Goal: Task Accomplishment & Management: Manage account settings

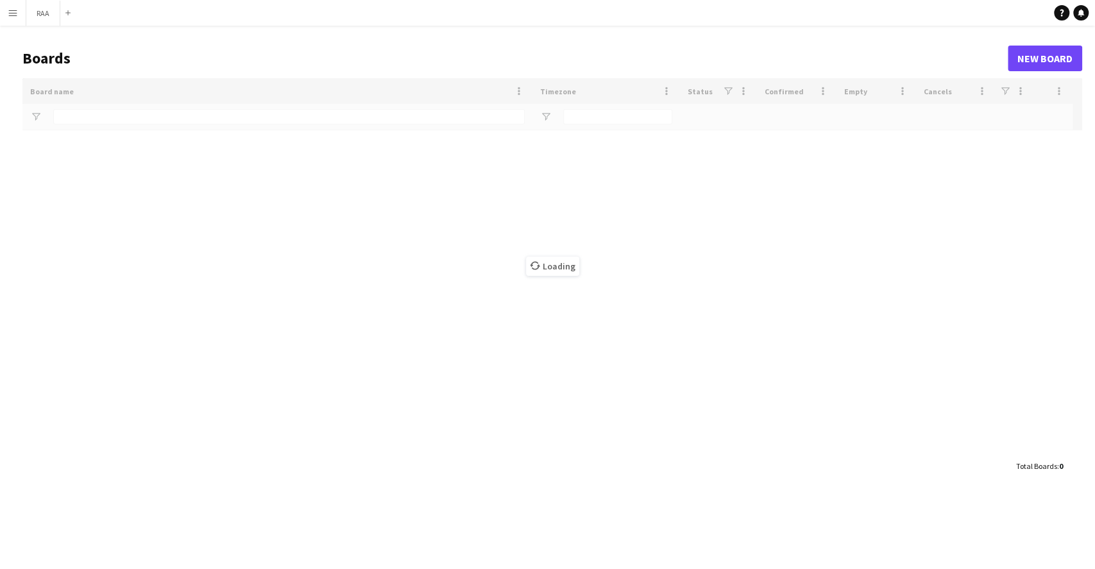
type input "***"
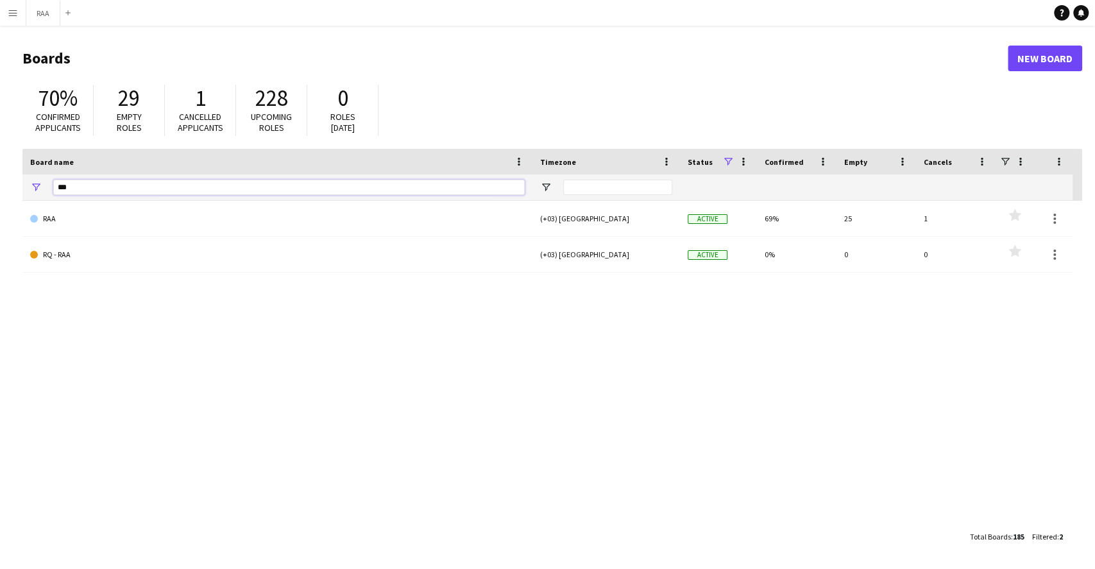
drag, startPoint x: 100, startPoint y: 192, endPoint x: 0, endPoint y: 192, distance: 100.0
click at [0, 192] on main "Boards New Board 70% Confirmed applicants 29 Empty roles 1 Cancelled applicants…" at bounding box center [547, 297] width 1095 height 543
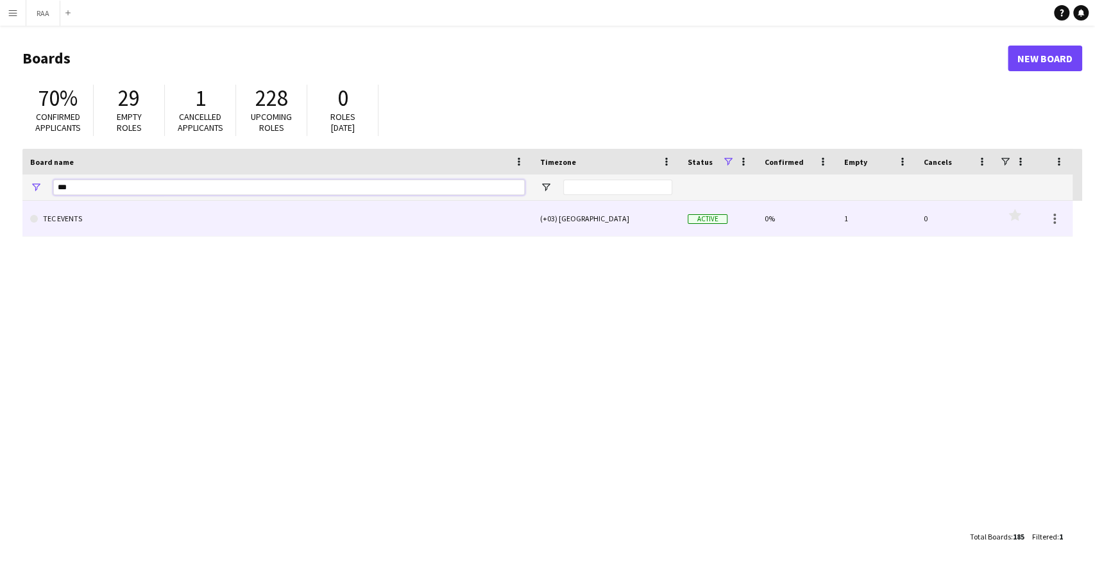
type input "***"
click at [86, 217] on link "TEC EVENTS" at bounding box center [277, 219] width 494 height 36
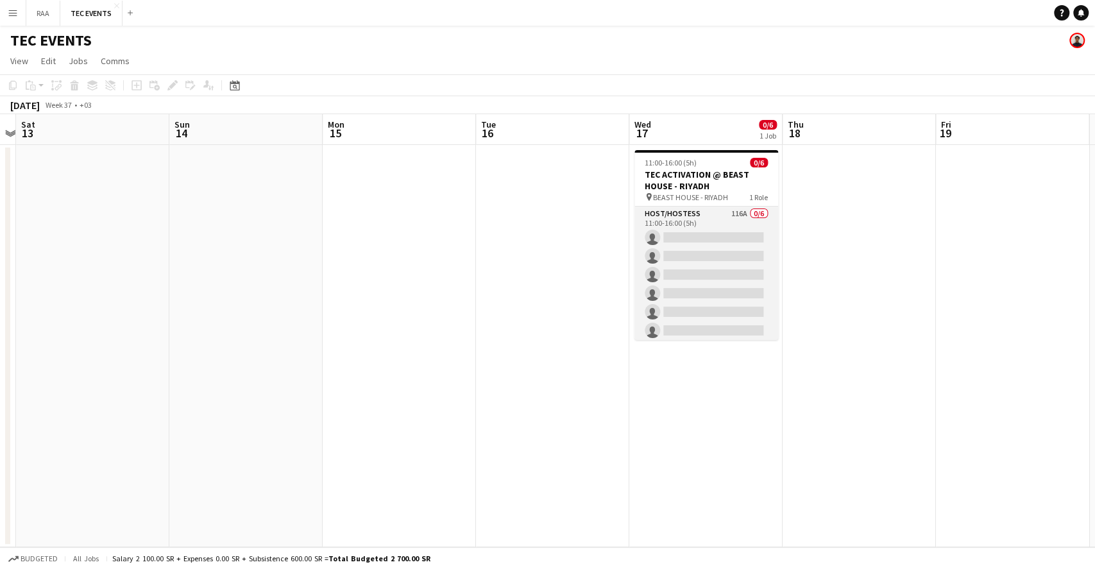
scroll to position [0, 597]
click at [703, 253] on app-card-role "Host/Hostess 116A 0/6 11:00-16:00 (5h) single-neutral-actions single-neutral-ac…" at bounding box center [706, 274] width 144 height 137
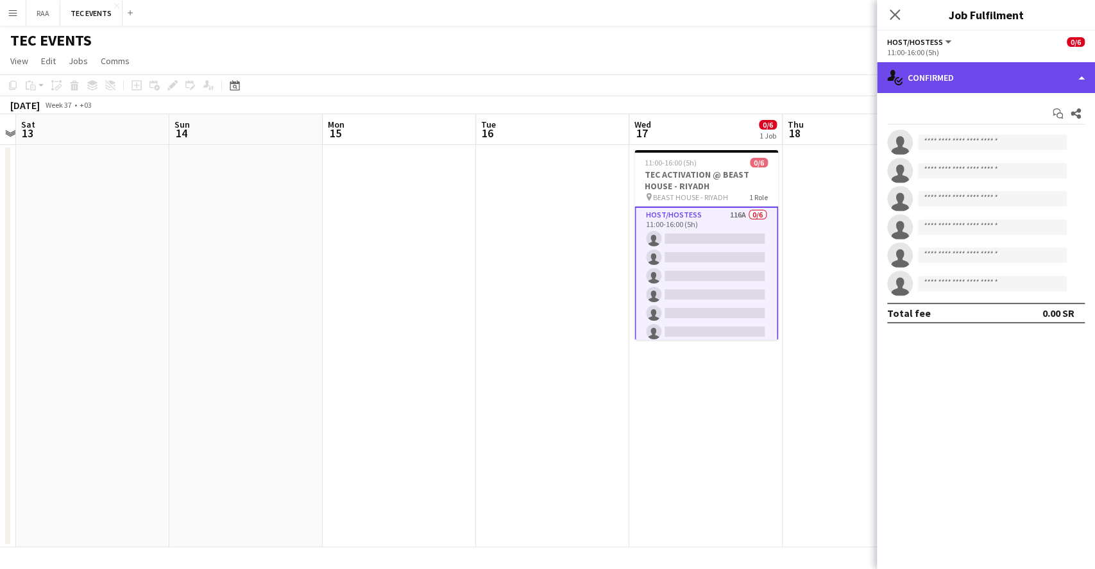
click at [972, 89] on div "single-neutral-actions-check-2 Confirmed" at bounding box center [986, 77] width 218 height 31
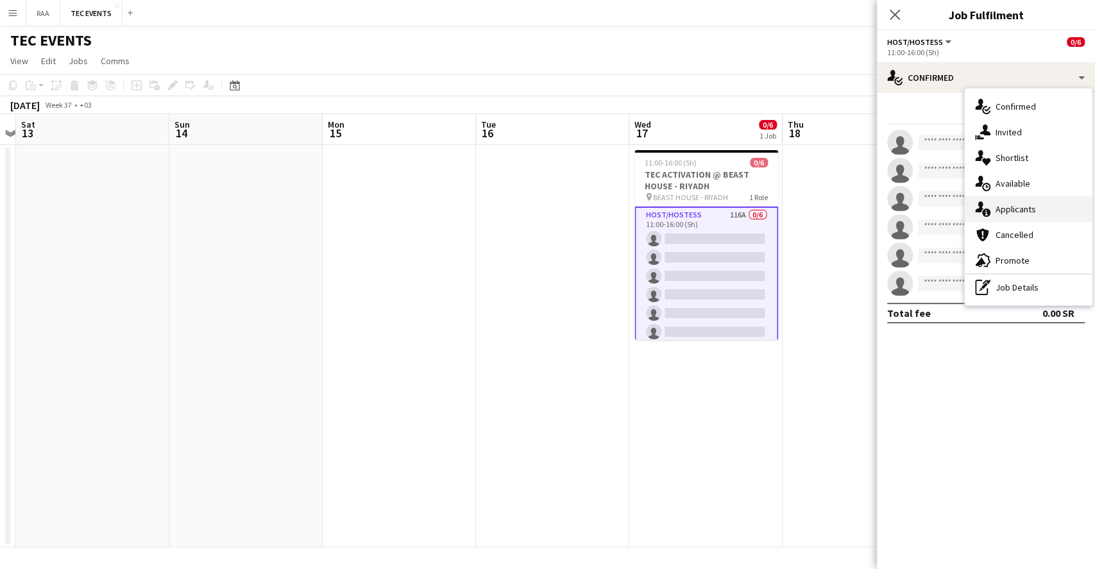
click at [1025, 208] on div "single-neutral-actions-information Applicants" at bounding box center [1028, 209] width 127 height 26
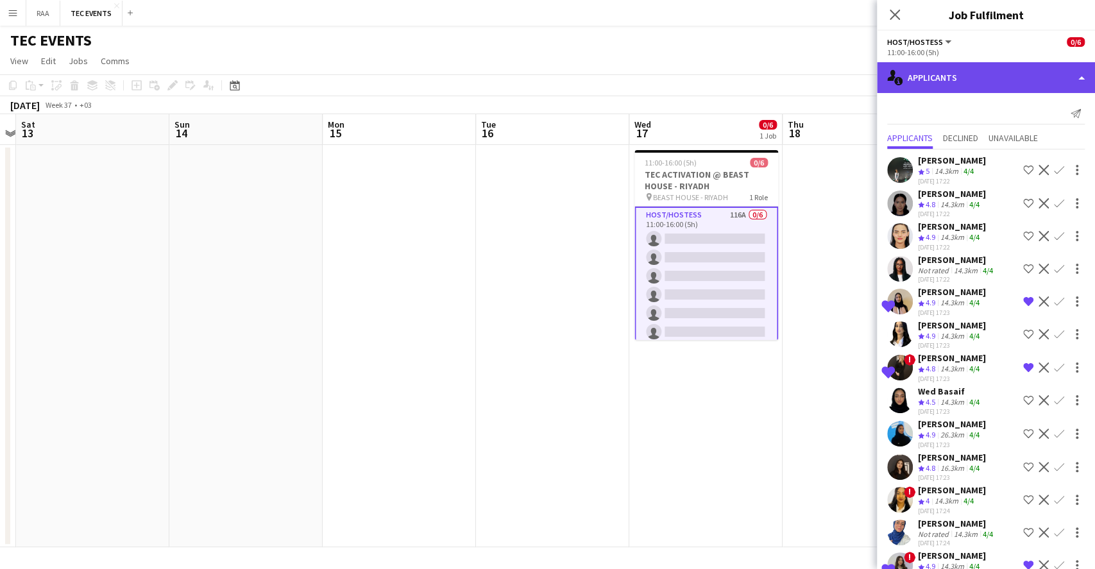
click at [1005, 65] on div "single-neutral-actions-information Applicants" at bounding box center [986, 77] width 218 height 31
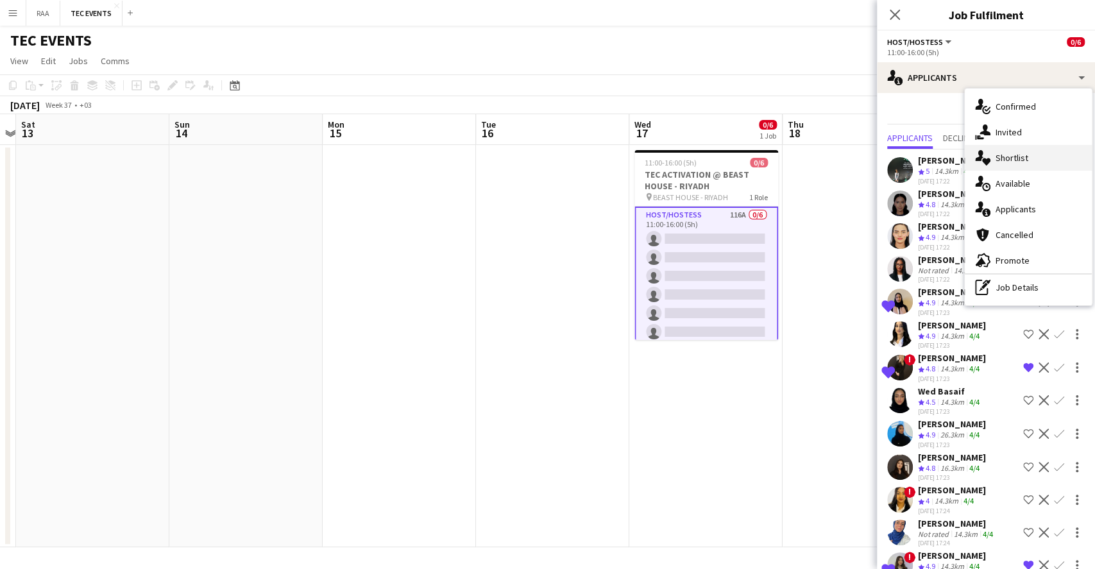
click at [1020, 162] on div "single-neutral-actions-heart Shortlist" at bounding box center [1028, 158] width 127 height 26
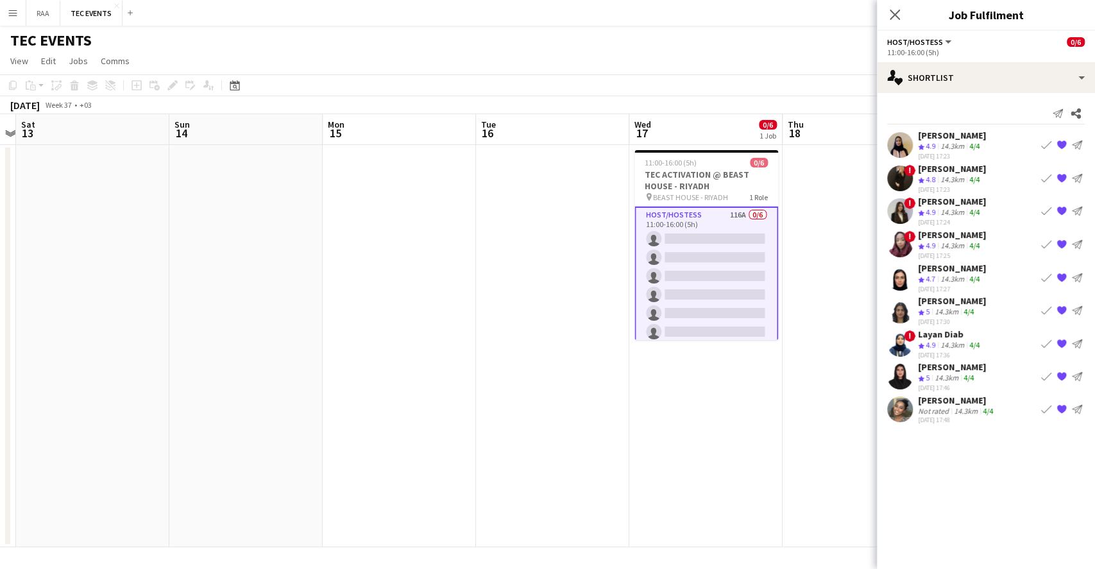
click at [954, 307] on div "14.3km" at bounding box center [946, 312] width 29 height 11
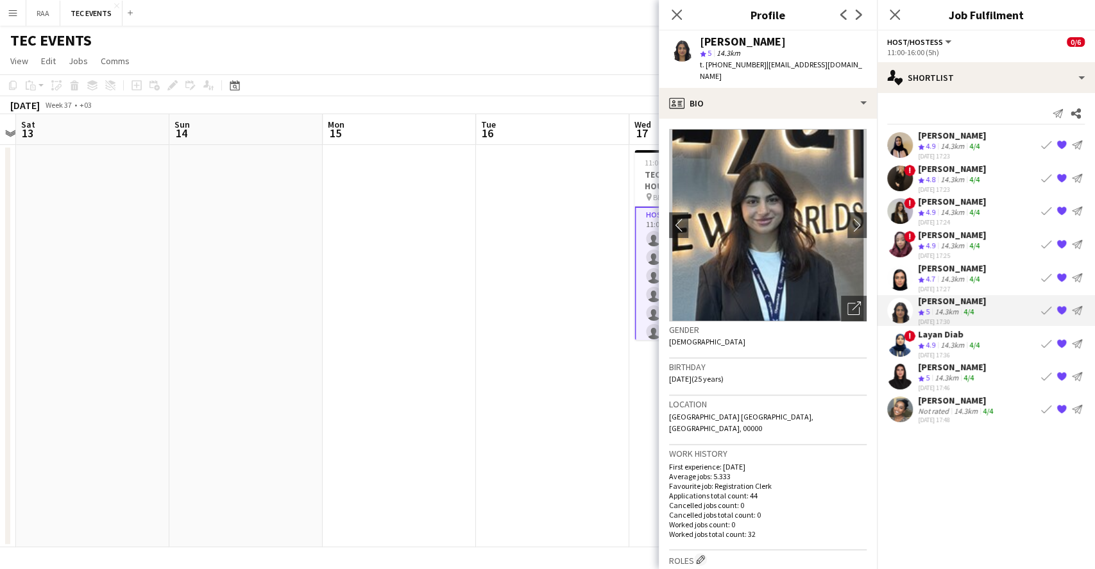
click at [961, 373] on div "14.3km" at bounding box center [946, 378] width 29 height 11
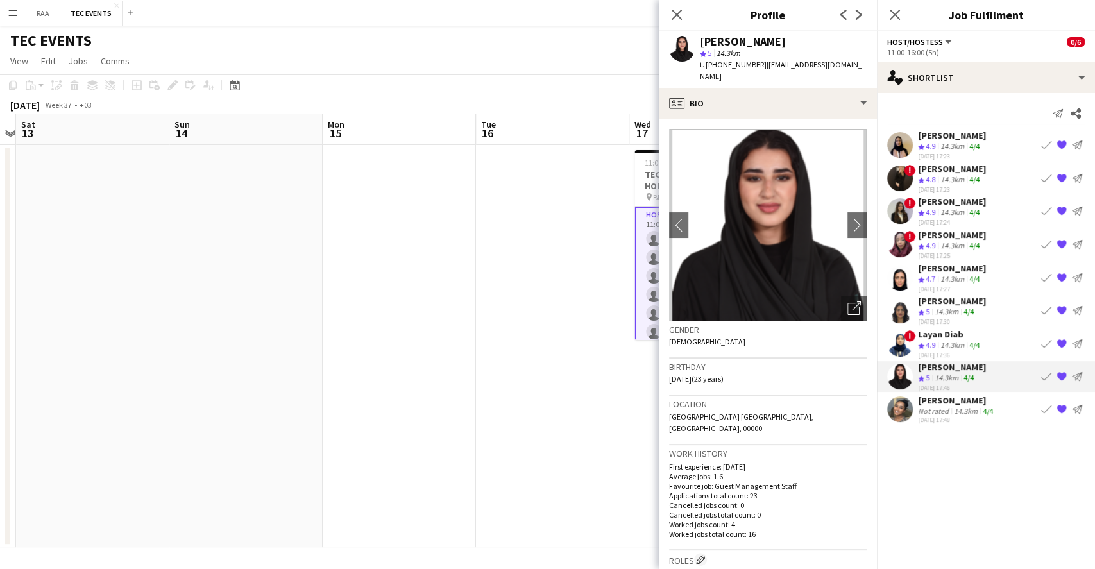
click at [956, 406] on div "14.3km" at bounding box center [965, 411] width 29 height 10
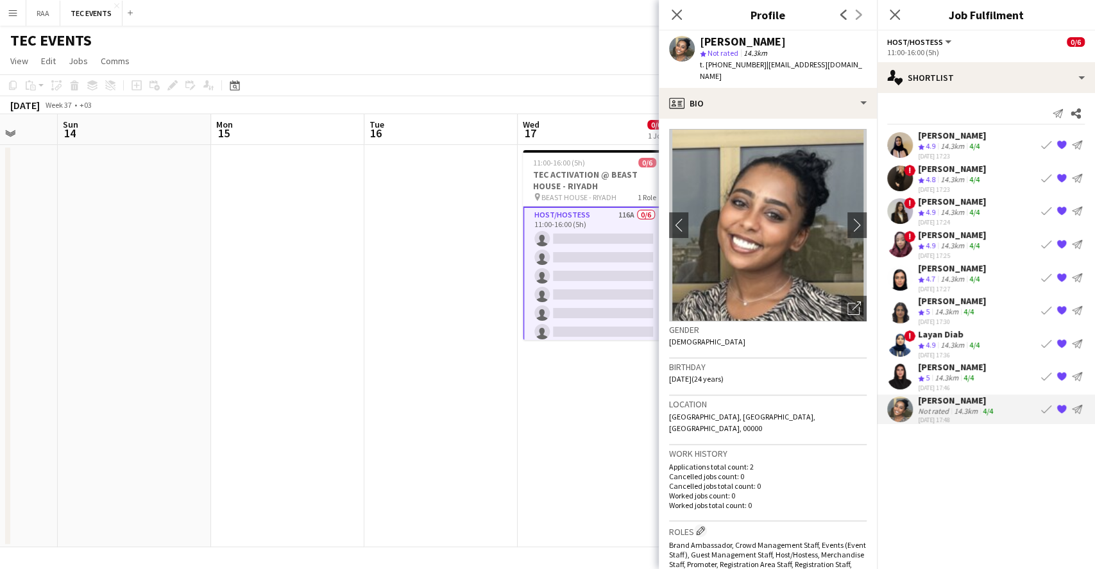
scroll to position [0, 460]
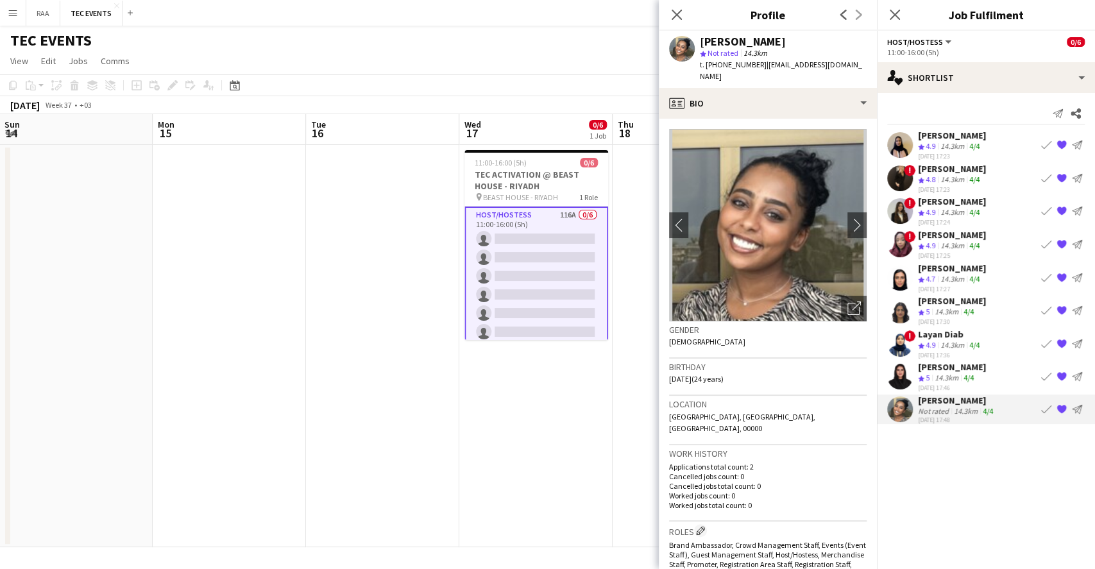
drag, startPoint x: 605, startPoint y: 289, endPoint x: 435, endPoint y: 283, distance: 170.0
click at [435, 283] on app-calendar-viewport "Thu 11 Fri 12 Sat 13 Sun 14 Mon 15 Tue 16 Wed 17 0/6 1 Job Thu 18 Fri 19 Sat 20…" at bounding box center [547, 330] width 1095 height 433
click at [945, 373] on div "14.3km" at bounding box center [946, 378] width 29 height 11
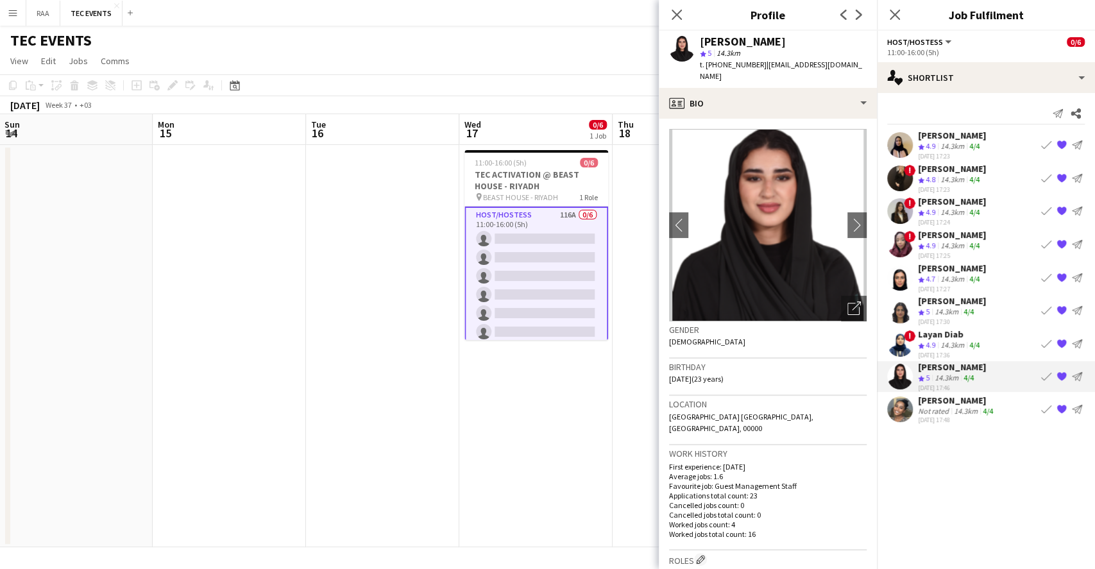
click at [945, 333] on div "Layan Diab Crew rating 4.9 14.3km 4/4 [DATE] 17:36" at bounding box center [950, 343] width 64 height 31
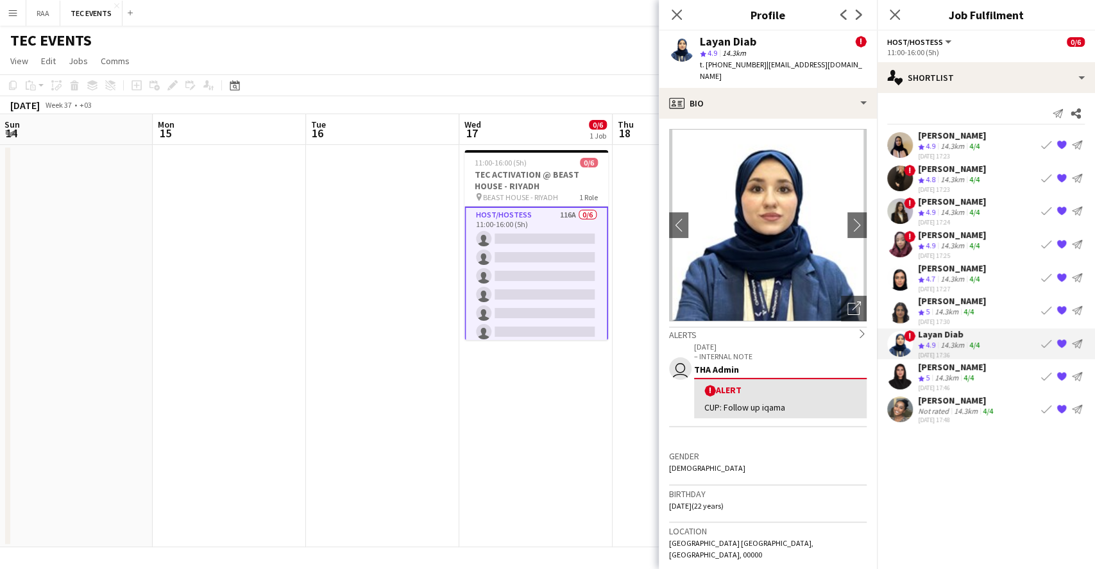
click at [935, 295] on div "[PERSON_NAME]" at bounding box center [952, 301] width 68 height 12
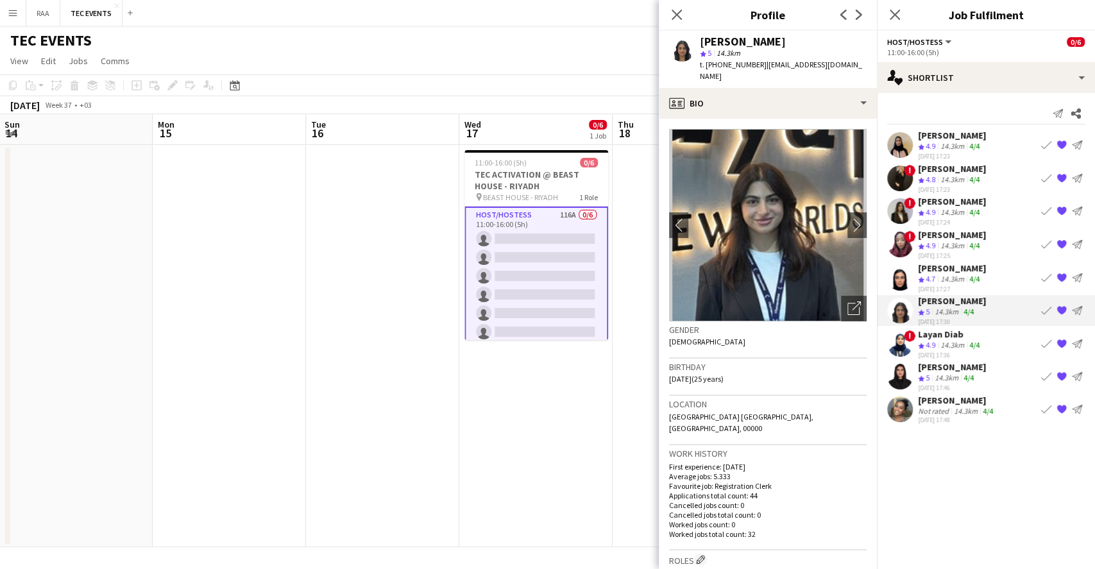
click at [931, 274] on span "4.7" at bounding box center [930, 279] width 10 height 10
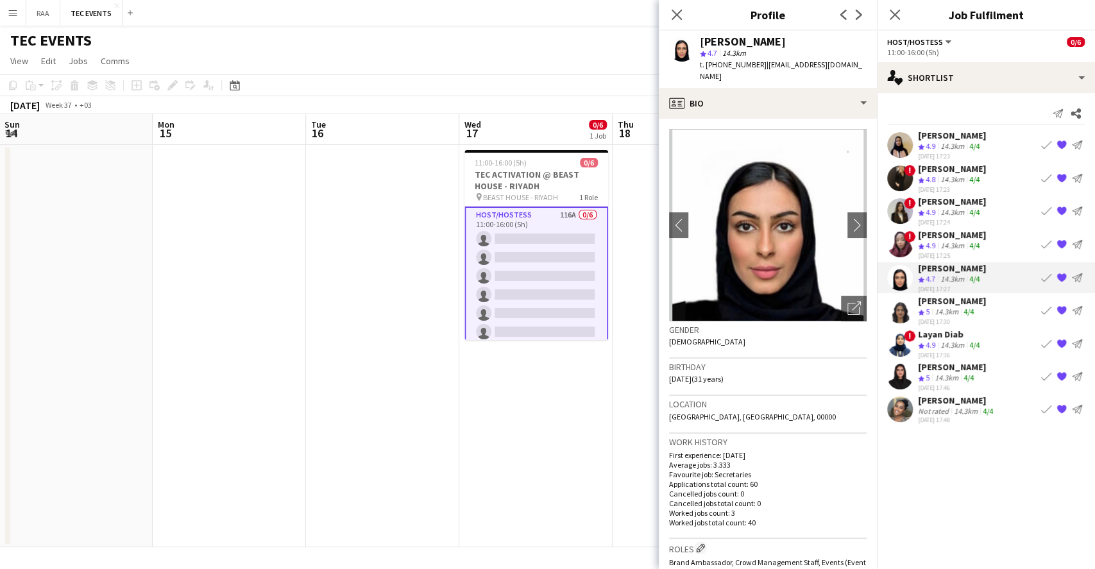
click at [948, 243] on div "14.3km" at bounding box center [952, 245] width 29 height 11
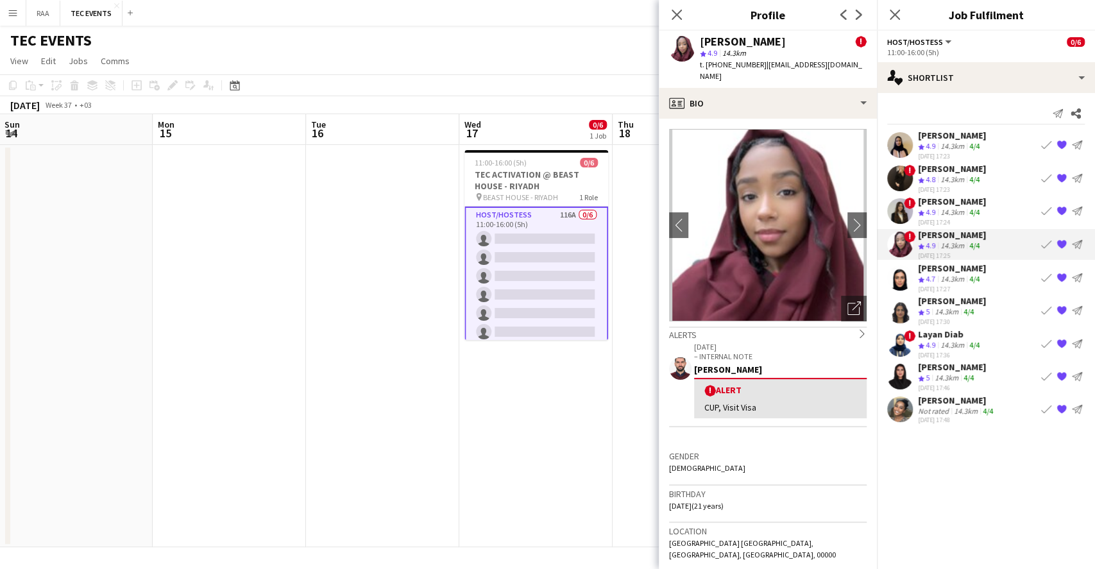
click at [927, 203] on div "[PERSON_NAME]" at bounding box center [952, 202] width 68 height 12
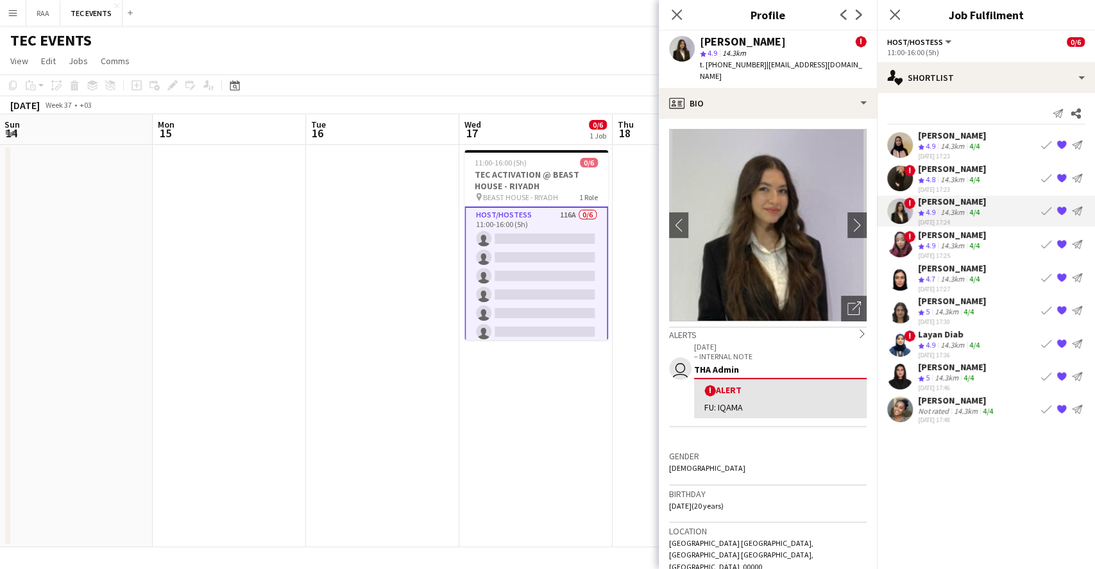
click at [923, 179] on icon "Crew rating" at bounding box center [921, 179] width 6 height 6
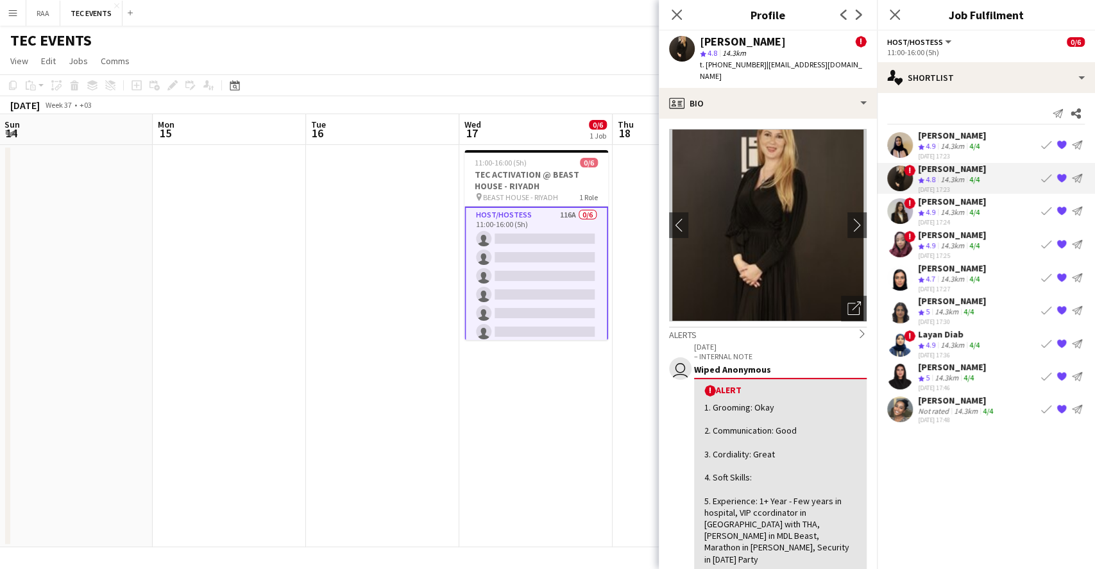
click at [941, 149] on div "14.3km" at bounding box center [952, 146] width 29 height 11
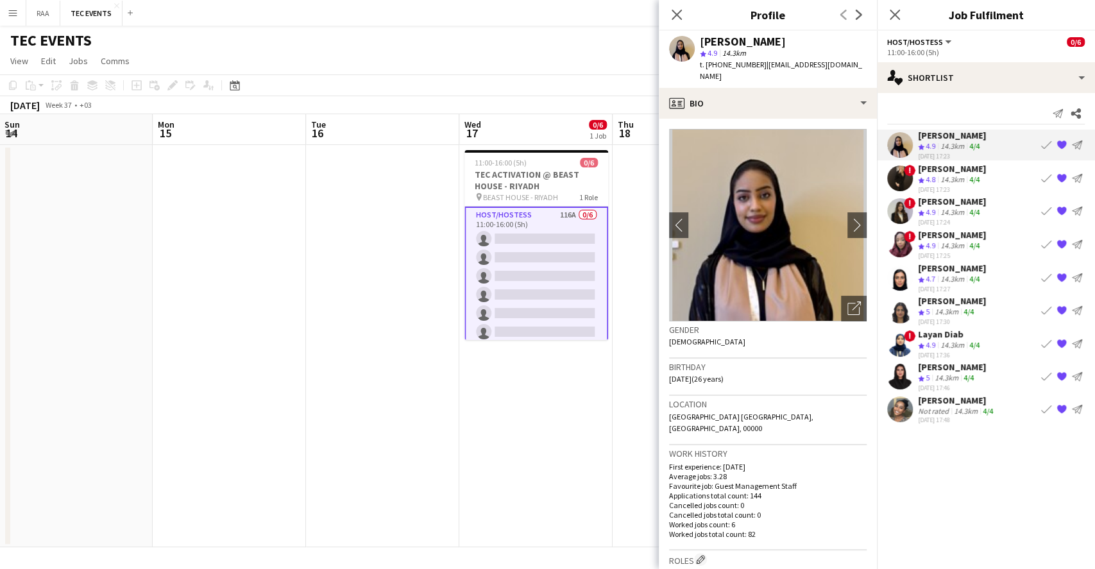
click at [909, 244] on app-user-avatar at bounding box center [900, 245] width 26 height 26
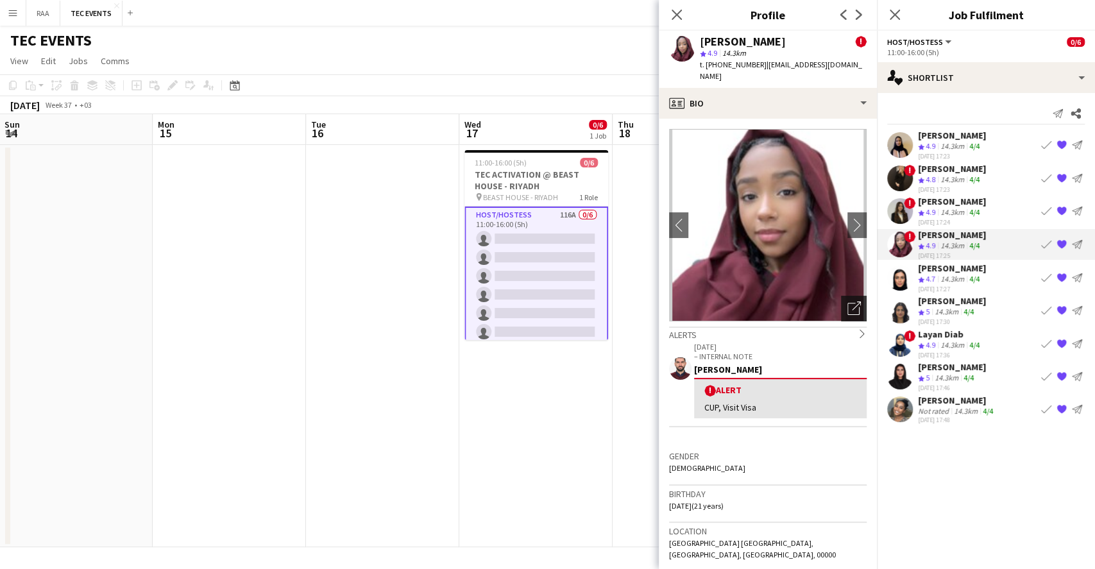
click at [847, 301] on icon "Open photos pop-in" at bounding box center [853, 307] width 13 height 13
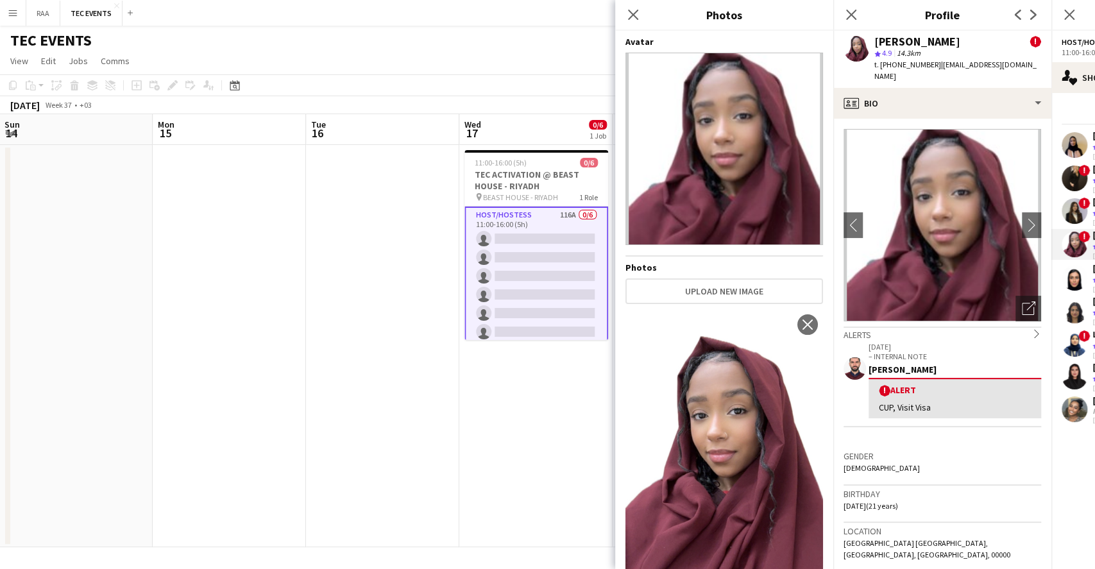
drag, startPoint x: 950, startPoint y: 446, endPoint x: 960, endPoint y: 444, distance: 10.6
click at [950, 450] on h3 "Gender" at bounding box center [942, 456] width 198 height 12
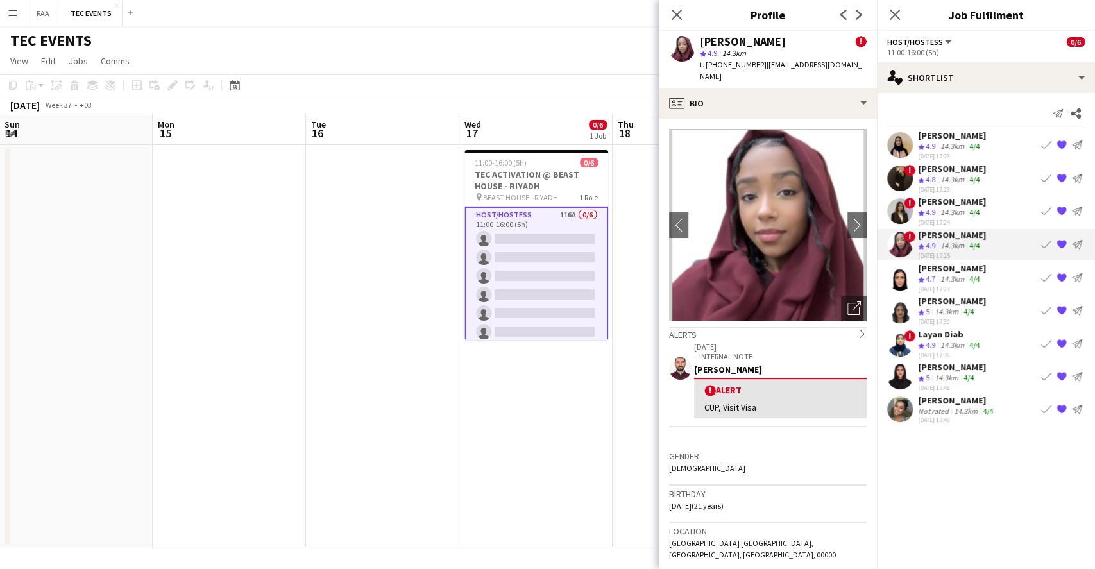
click at [929, 299] on div "[PERSON_NAME]" at bounding box center [952, 301] width 68 height 12
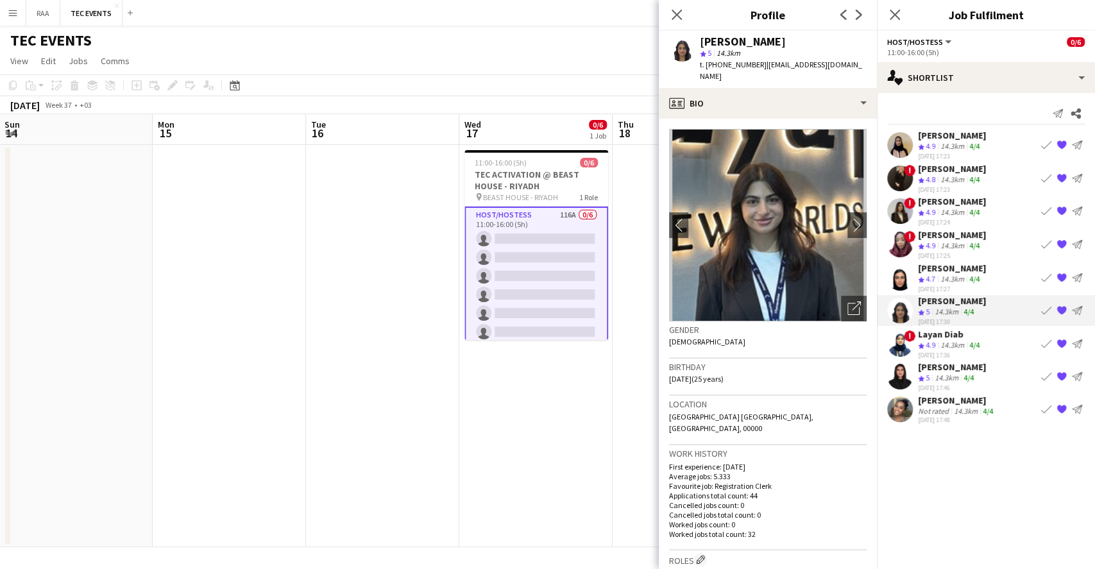
click at [830, 341] on div "Gender [DEMOGRAPHIC_DATA]" at bounding box center [768, 339] width 198 height 37
drag, startPoint x: 1049, startPoint y: 466, endPoint x: 1033, endPoint y: 460, distance: 16.7
click at [1048, 466] on mat-expansion-panel "heart Shortlist Send notification Share [PERSON_NAME] Crew rating 4.9 14.3km 4/…" at bounding box center [986, 331] width 218 height 476
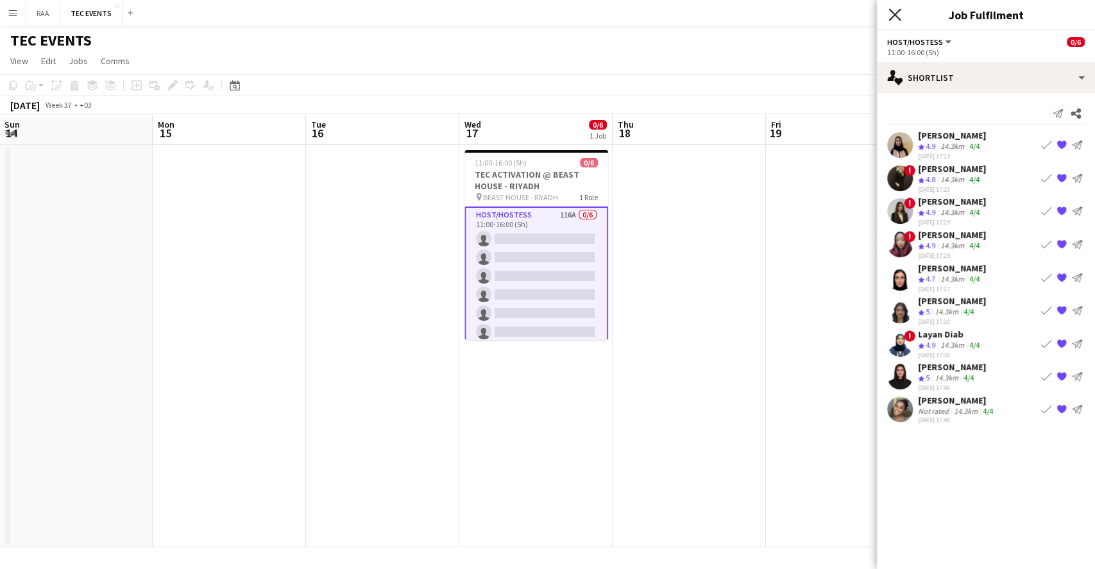
click at [898, 19] on icon at bounding box center [894, 14] width 12 height 12
